Goal: Navigation & Orientation: Go to known website

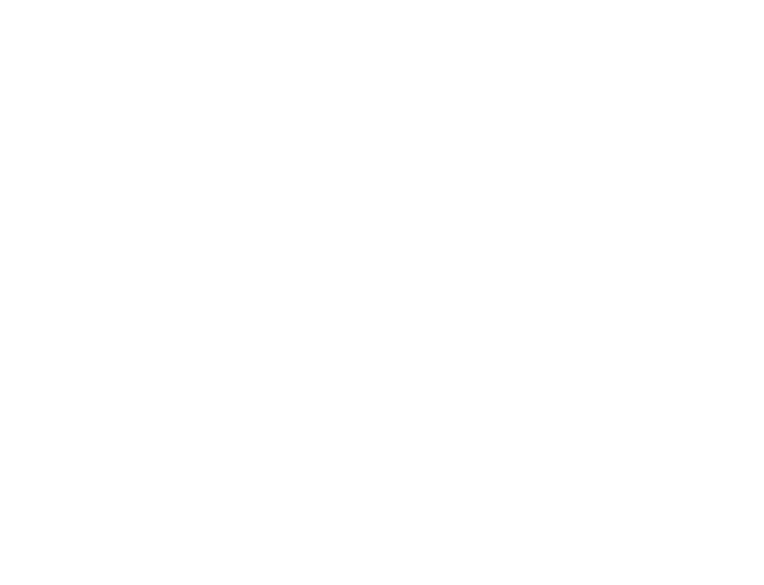
scroll to position [2297, 0]
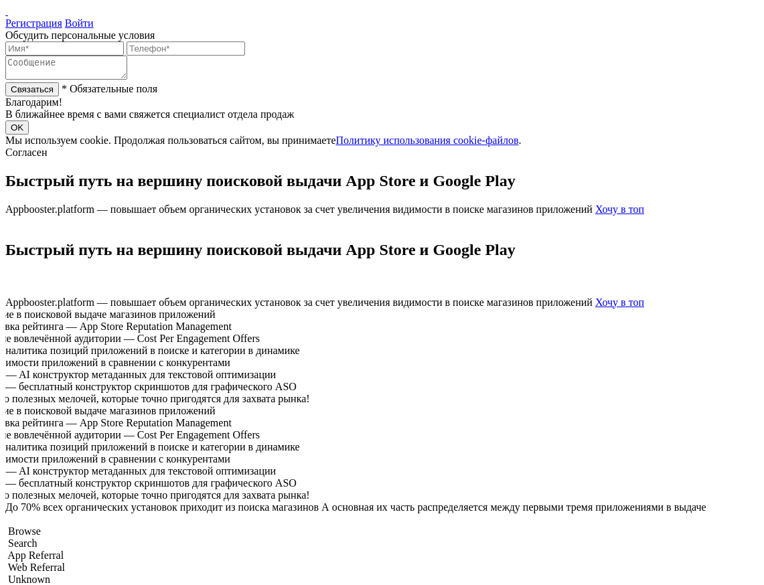
scroll to position [3210, 0]
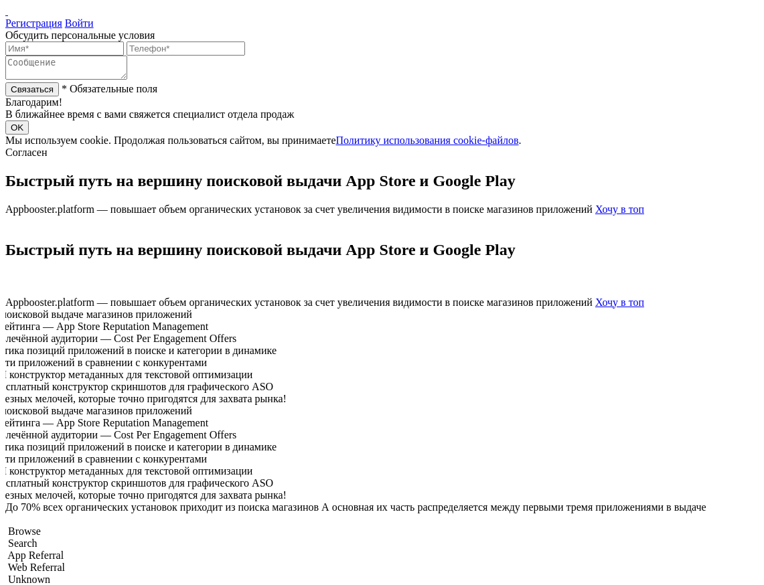
scroll to position [3210, 0]
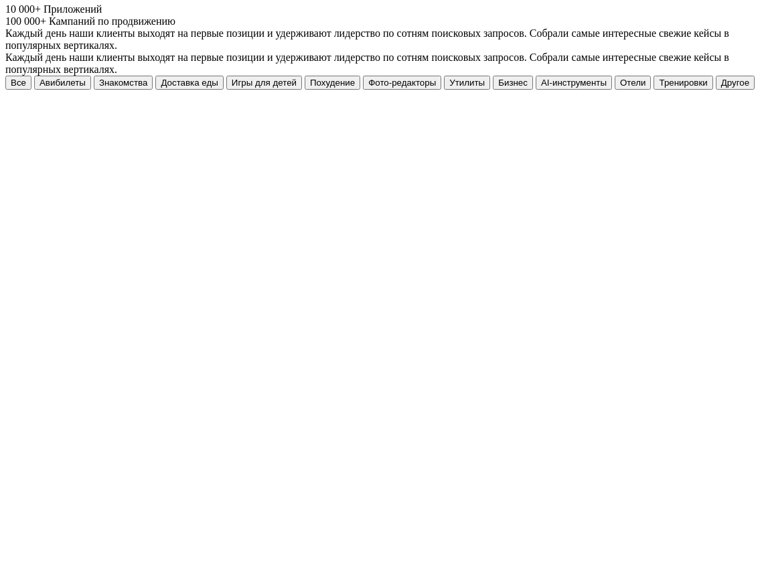
scroll to position [1342, 0]
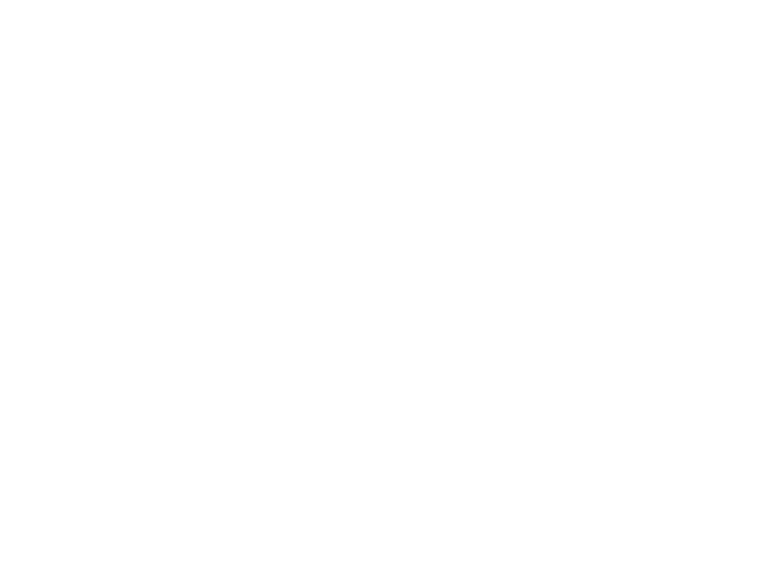
scroll to position [3495, 0]
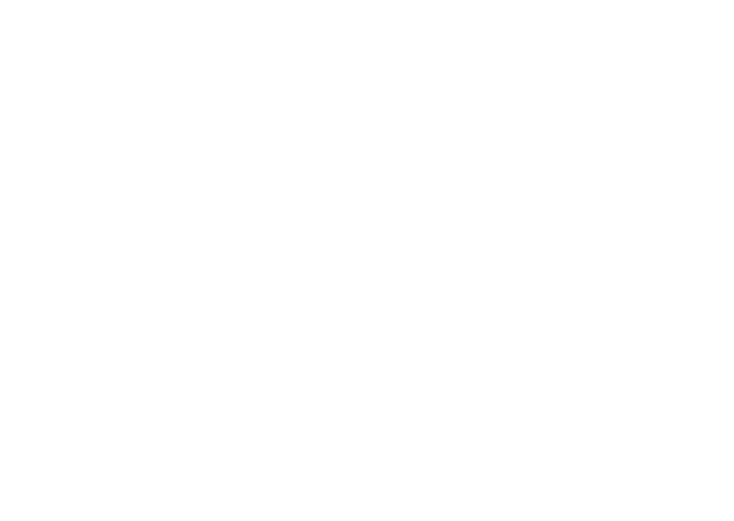
scroll to position [4135, 0]
